Goal: Navigation & Orientation: Find specific page/section

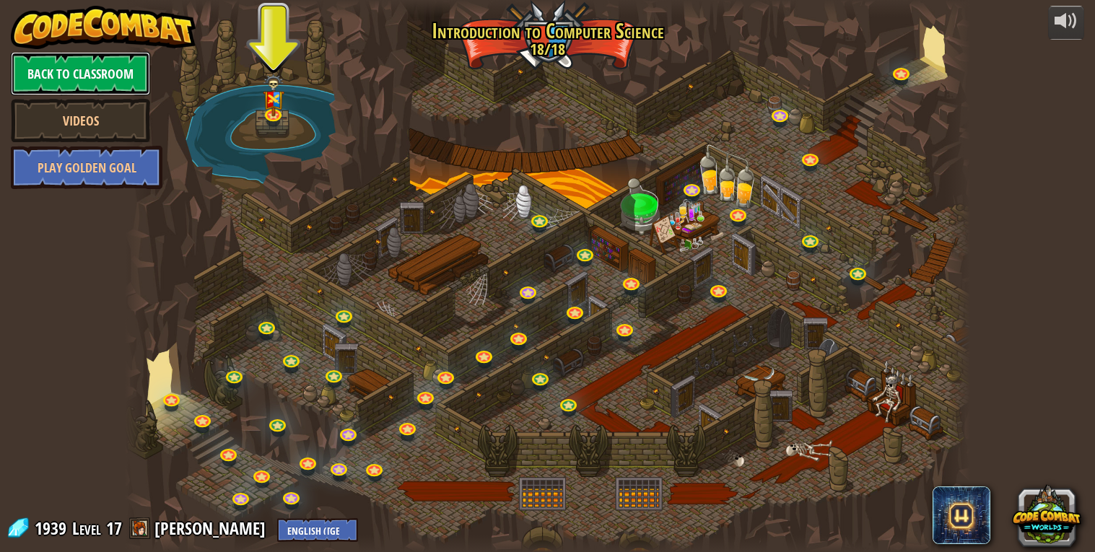
click at [48, 69] on link "Back to Classroom" at bounding box center [80, 73] width 139 height 43
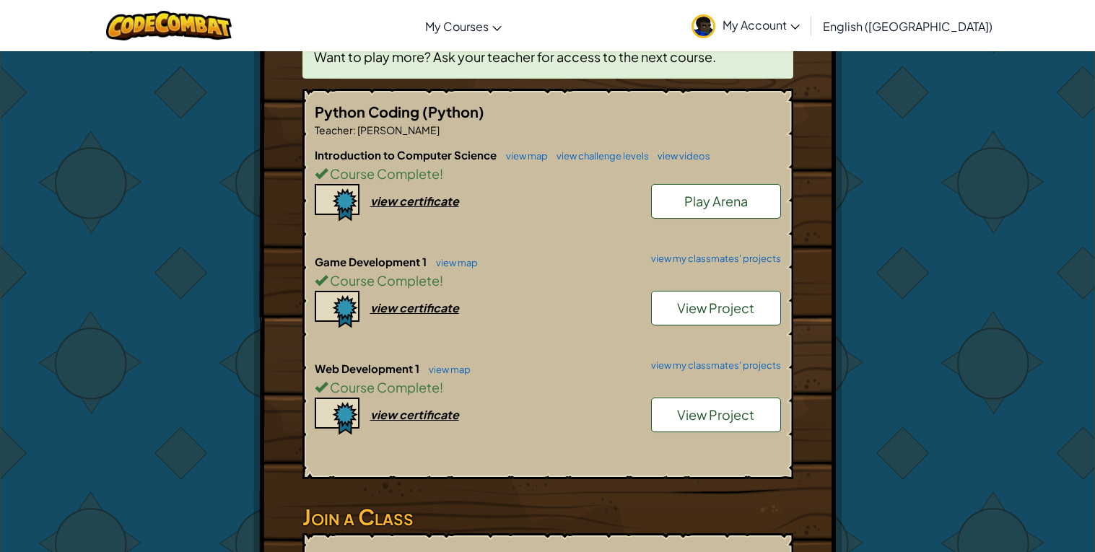
scroll to position [316, 0]
